Goal: Find specific page/section: Find specific page/section

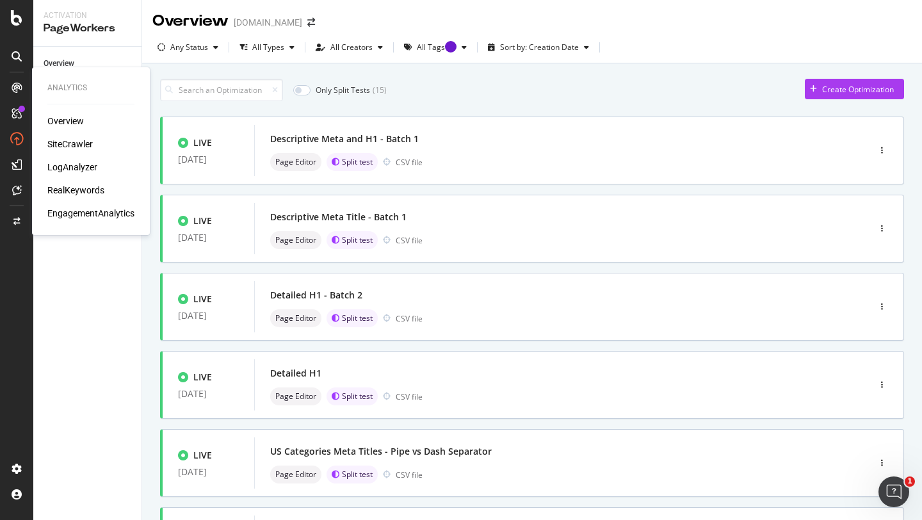
click at [18, 87] on icon at bounding box center [17, 88] width 10 height 10
